Goal: Transaction & Acquisition: Purchase product/service

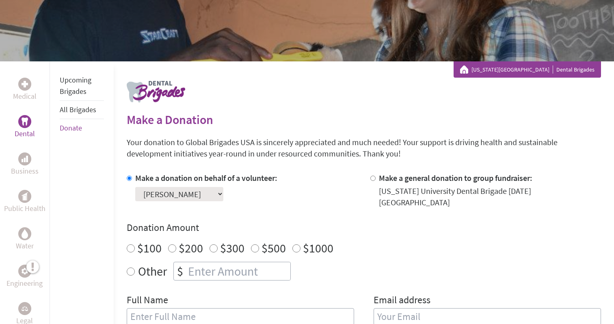
scroll to position [97, 0]
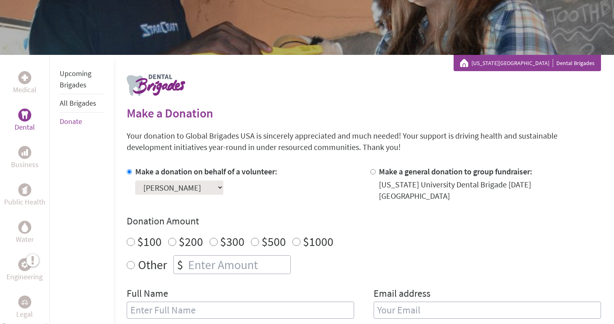
click at [204, 189] on select "Select a volunteer... [PERSON_NAME] [PERSON_NAME] [PERSON_NAME] [PERSON_NAME]" at bounding box center [179, 187] width 88 height 14
click at [204, 177] on div "Select a volunteer... [PERSON_NAME] [PERSON_NAME] [PERSON_NAME] [PERSON_NAME]" at bounding box center [206, 185] width 142 height 17
click at [200, 189] on select "Select a volunteer... [PERSON_NAME] [PERSON_NAME] [PERSON_NAME] [PERSON_NAME]" at bounding box center [179, 187] width 88 height 14
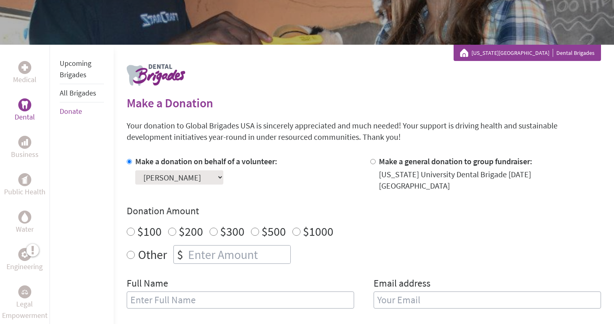
scroll to position [0, 0]
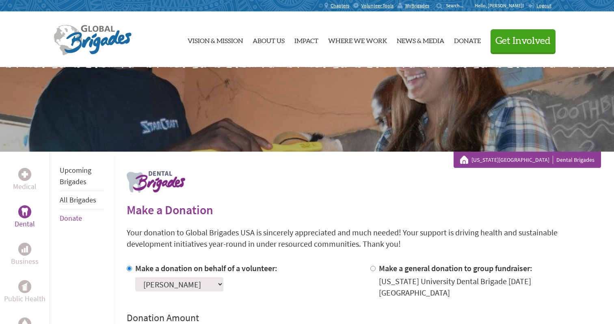
click at [172, 282] on select "Select a volunteer... [PERSON_NAME] [PERSON_NAME] [PERSON_NAME] [PERSON_NAME]" at bounding box center [179, 284] width 88 height 14
click at [316, 112] on div "[US_STATE] University Dental Brigades" at bounding box center [307, 109] width 614 height 85
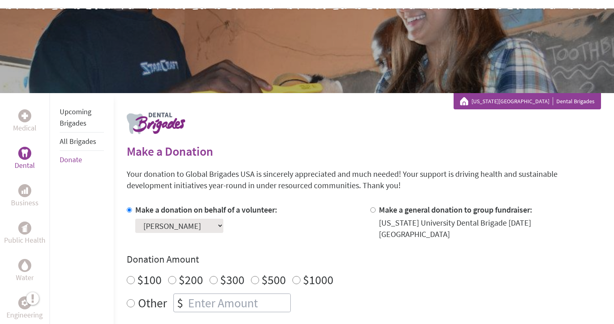
scroll to position [59, 0]
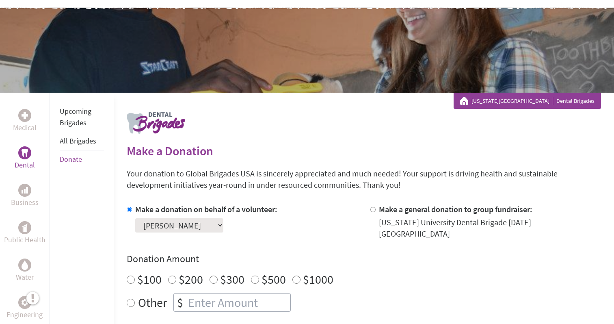
click at [147, 227] on select "Select a volunteer... [PERSON_NAME] [PERSON_NAME] [PERSON_NAME] [PERSON_NAME]" at bounding box center [179, 225] width 88 height 14
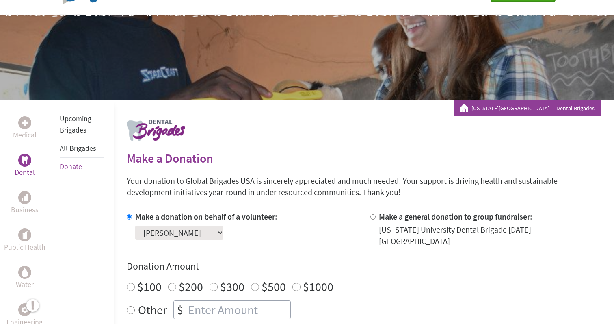
scroll to position [53, 0]
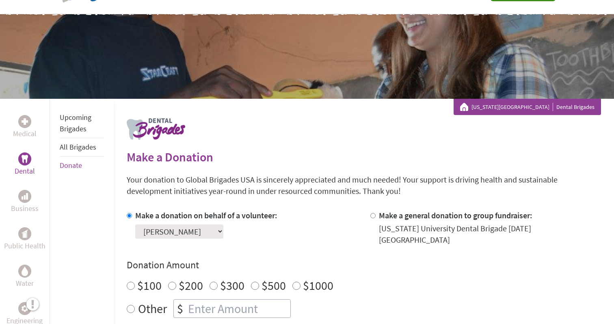
click at [189, 226] on select "Select a volunteer... [PERSON_NAME] [PERSON_NAME] [PERSON_NAME] [PERSON_NAME]" at bounding box center [179, 231] width 88 height 14
click at [187, 232] on select "Select a volunteer... [PERSON_NAME] [PERSON_NAME] [PERSON_NAME] [PERSON_NAME]" at bounding box center [179, 231] width 88 height 14
click at [197, 215] on label "Make a donation on behalf of a volunteer:" at bounding box center [206, 215] width 142 height 10
click at [132, 215] on input "Make a donation on behalf of a volunteer:" at bounding box center [129, 215] width 5 height 5
click at [185, 232] on select "Select a volunteer... [PERSON_NAME] [PERSON_NAME] [PERSON_NAME] [PERSON_NAME]" at bounding box center [179, 231] width 88 height 14
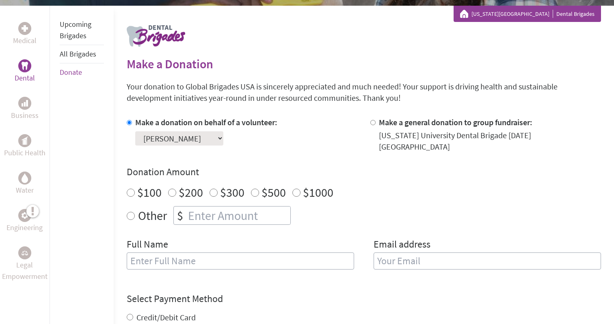
scroll to position [144, 0]
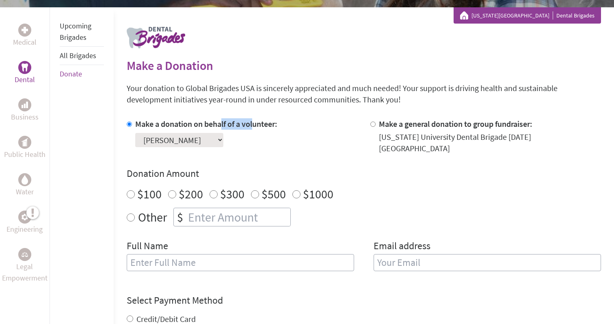
drag, startPoint x: 221, startPoint y: 128, endPoint x: 254, endPoint y: 128, distance: 32.1
click at [254, 128] on label "Make a donation on behalf of a volunteer:" at bounding box center [206, 124] width 142 height 10
click at [132, 127] on input "Make a donation on behalf of a volunteer:" at bounding box center [129, 123] width 5 height 5
click at [240, 115] on section "Make a Donation Your donation to Global Brigades USA is sincerely appreciated a…" at bounding box center [364, 267] width 475 height 419
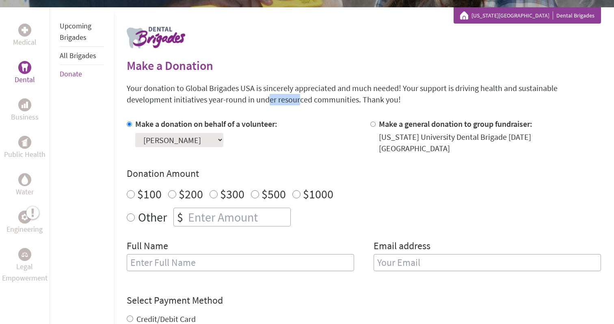
drag, startPoint x: 238, startPoint y: 94, endPoint x: 267, endPoint y: 95, distance: 28.9
click at [267, 95] on p "Your donation to Global Brigades USA is sincerely appreciated and much needed! …" at bounding box center [364, 93] width 475 height 23
click at [226, 120] on label "Make a donation on behalf of a volunteer:" at bounding box center [206, 124] width 142 height 10
click at [132, 121] on input "Make a donation on behalf of a volunteer:" at bounding box center [129, 123] width 5 height 5
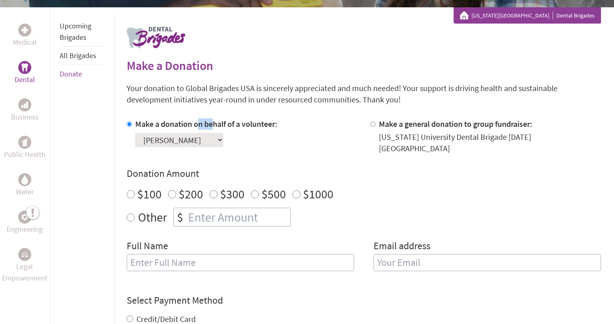
drag, startPoint x: 197, startPoint y: 126, endPoint x: 215, endPoint y: 126, distance: 17.9
click at [215, 126] on label "Make a donation on behalf of a volunteer:" at bounding box center [206, 124] width 142 height 10
click at [132, 126] on input "Make a donation on behalf of a volunteer:" at bounding box center [129, 123] width 5 height 5
drag, startPoint x: 210, startPoint y: 96, endPoint x: 276, endPoint y: 97, distance: 66.2
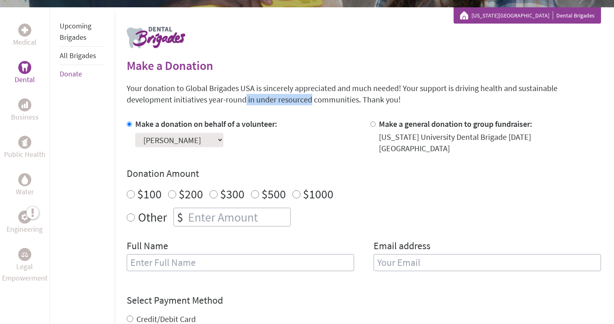
click at [276, 97] on p "Your donation to Global Brigades USA is sincerely appreciated and much needed! …" at bounding box center [364, 93] width 475 height 23
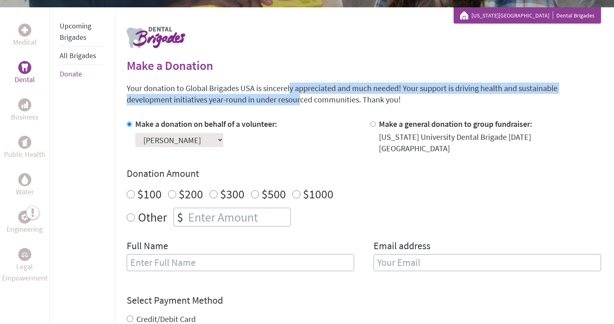
drag, startPoint x: 259, startPoint y: 89, endPoint x: 267, endPoint y: 102, distance: 15.5
click at [267, 102] on p "Your donation to Global Brigades USA is sincerely appreciated and much needed! …" at bounding box center [364, 93] width 475 height 23
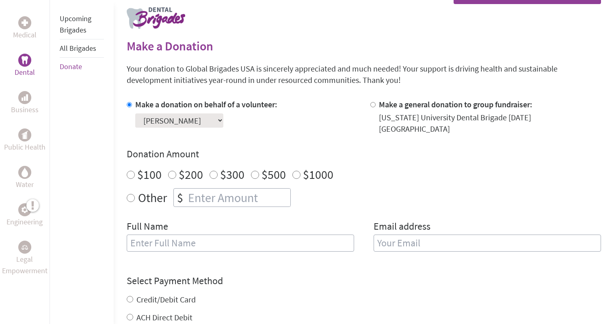
scroll to position [163, 0]
click at [180, 242] on input "text" at bounding box center [241, 243] width 228 height 17
click at [180, 220] on div "Full Name" at bounding box center [241, 240] width 228 height 41
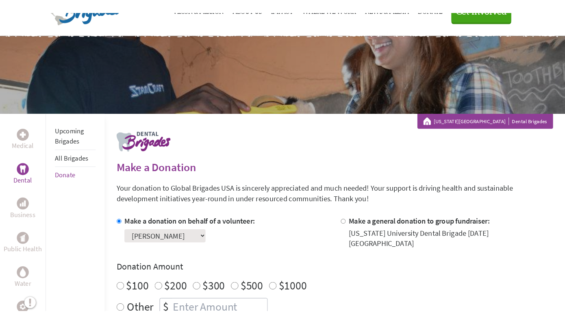
scroll to position [0, 0]
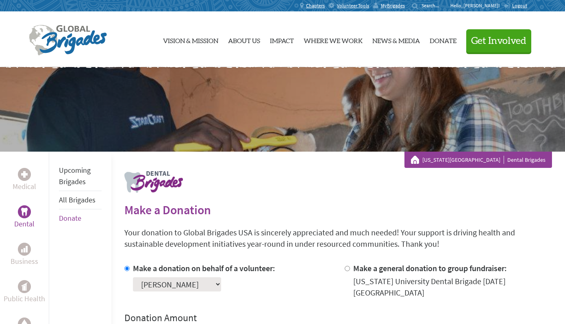
click at [482, 5] on p "Hello, [PERSON_NAME]!" at bounding box center [476, 5] width 53 height 7
